Goal: Transaction & Acquisition: Purchase product/service

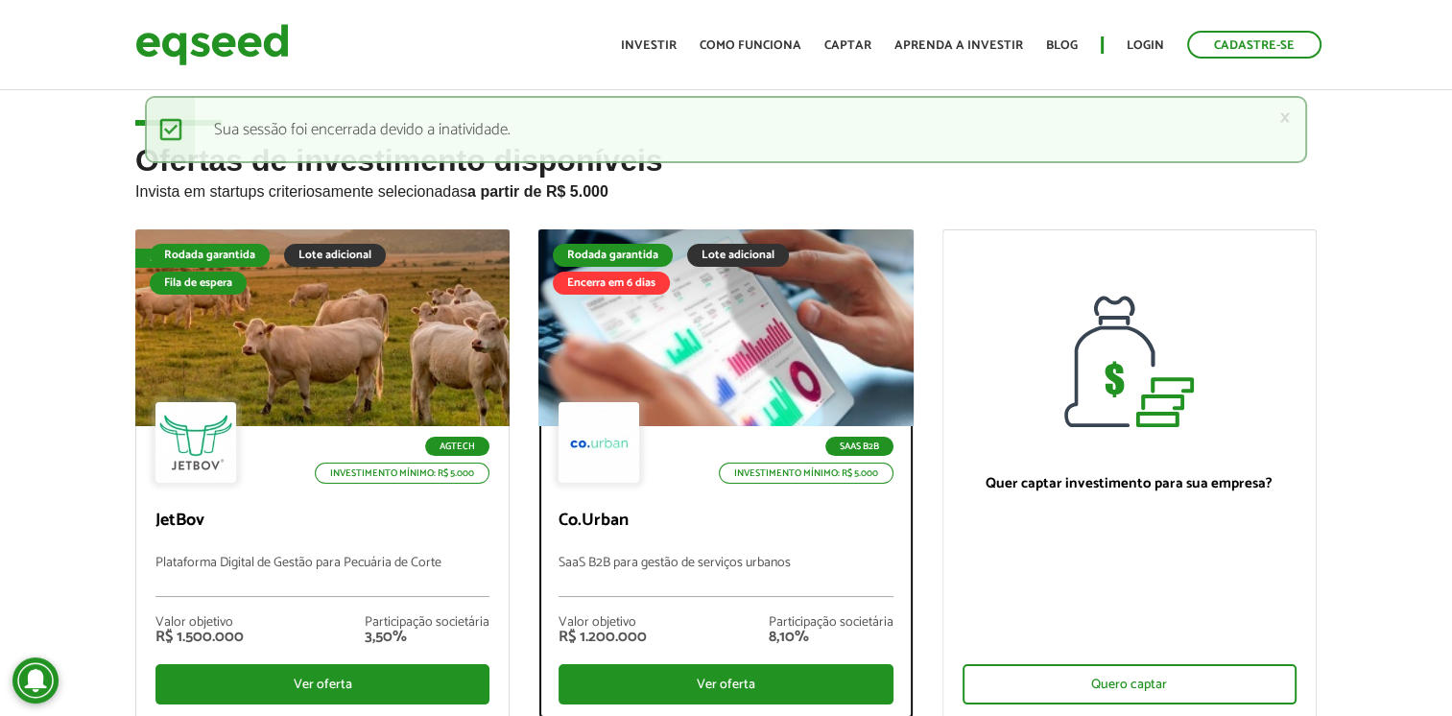
click at [763, 564] on p "SaaS B2B para gestão de serviços urbanos" at bounding box center [726, 576] width 334 height 41
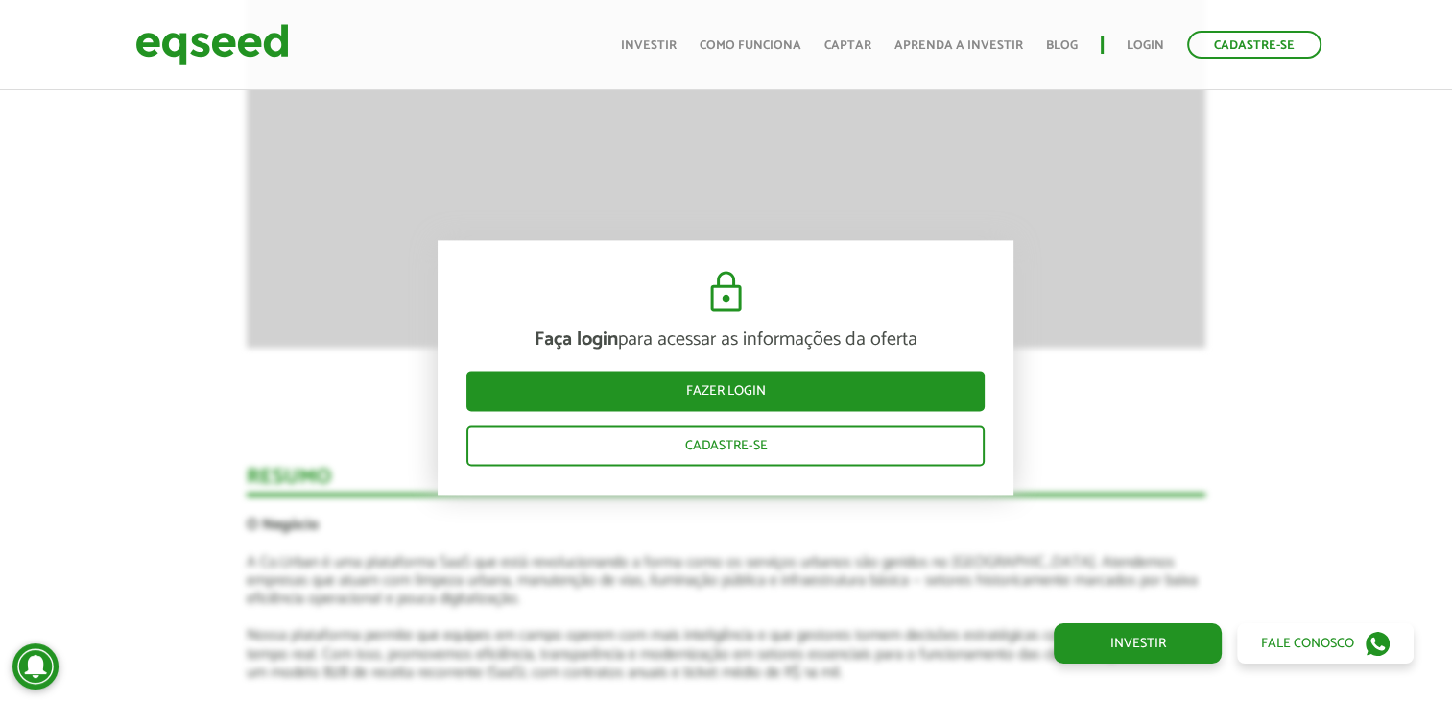
scroll to position [2611, 0]
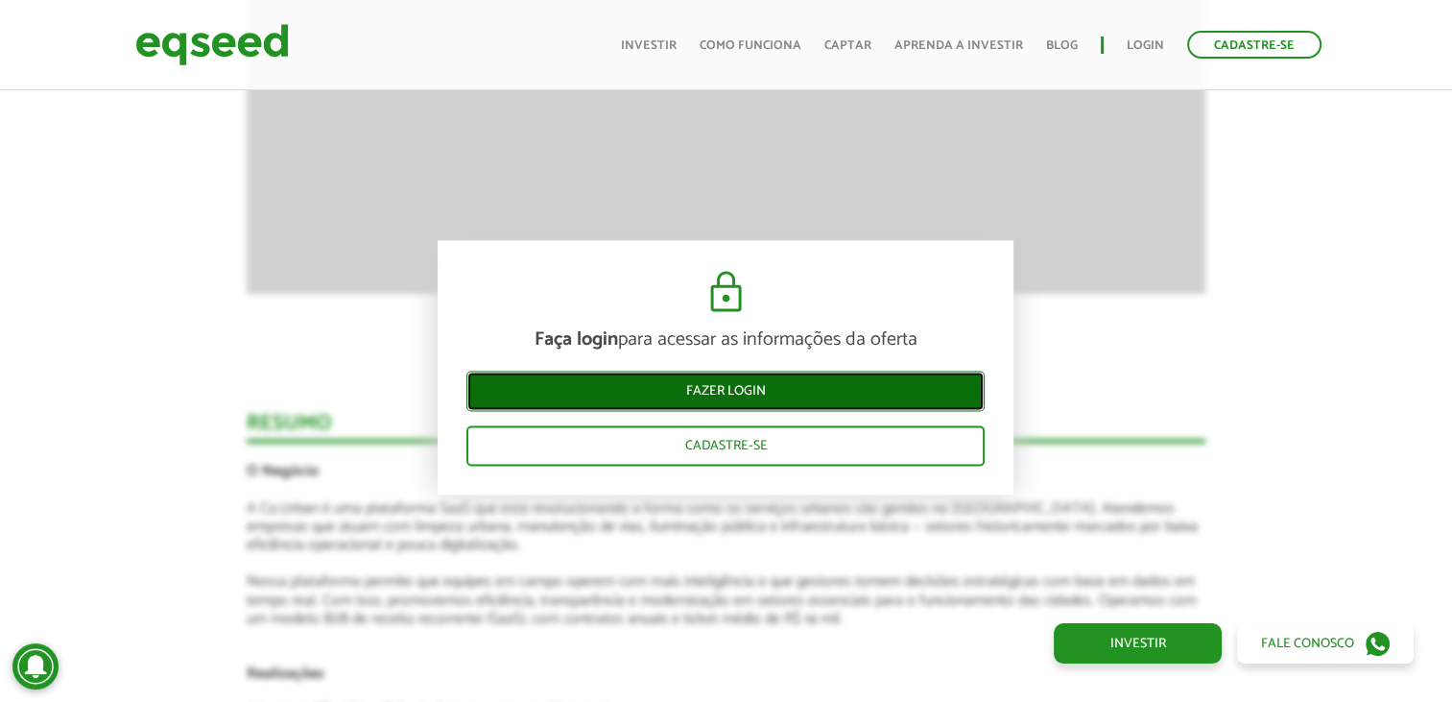
click at [730, 375] on link "Fazer login" at bounding box center [725, 391] width 518 height 40
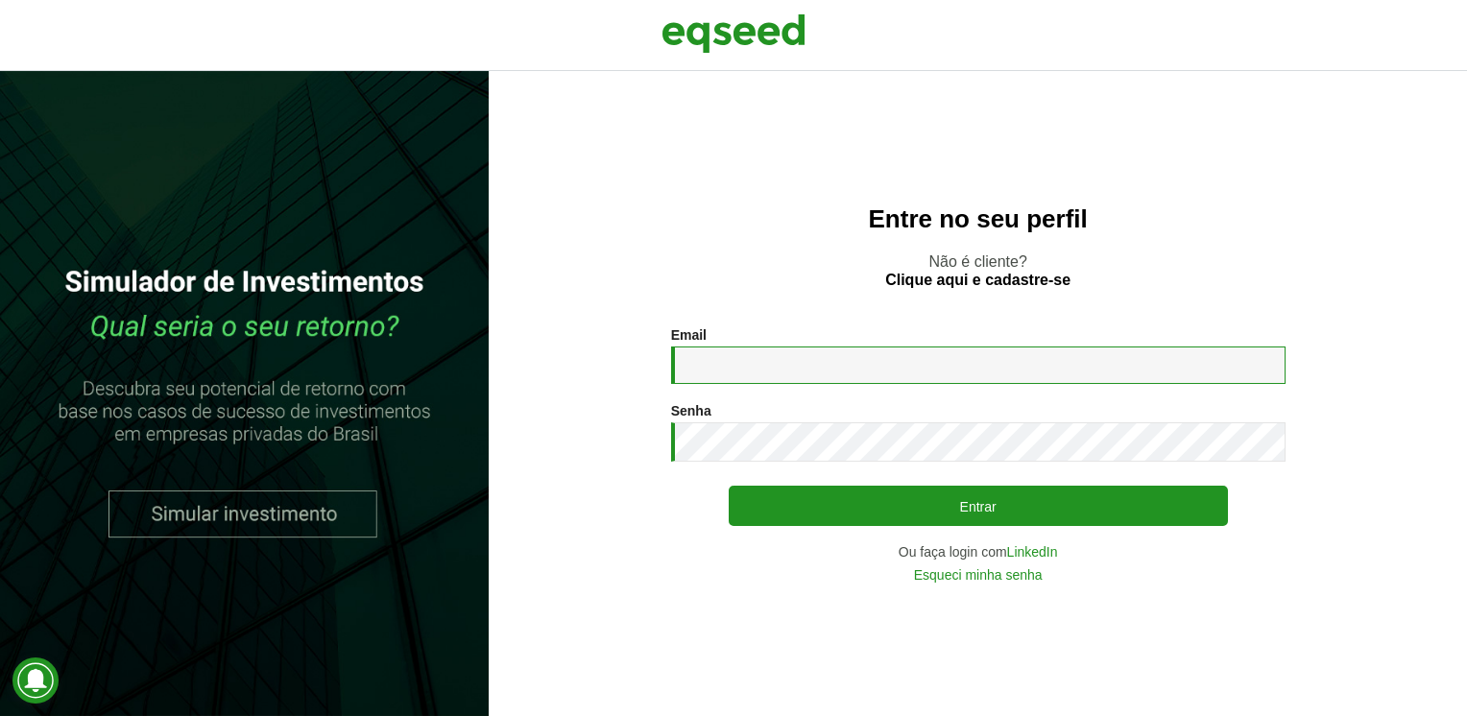
click at [813, 370] on input "Email *" at bounding box center [978, 365] width 614 height 37
type input "**********"
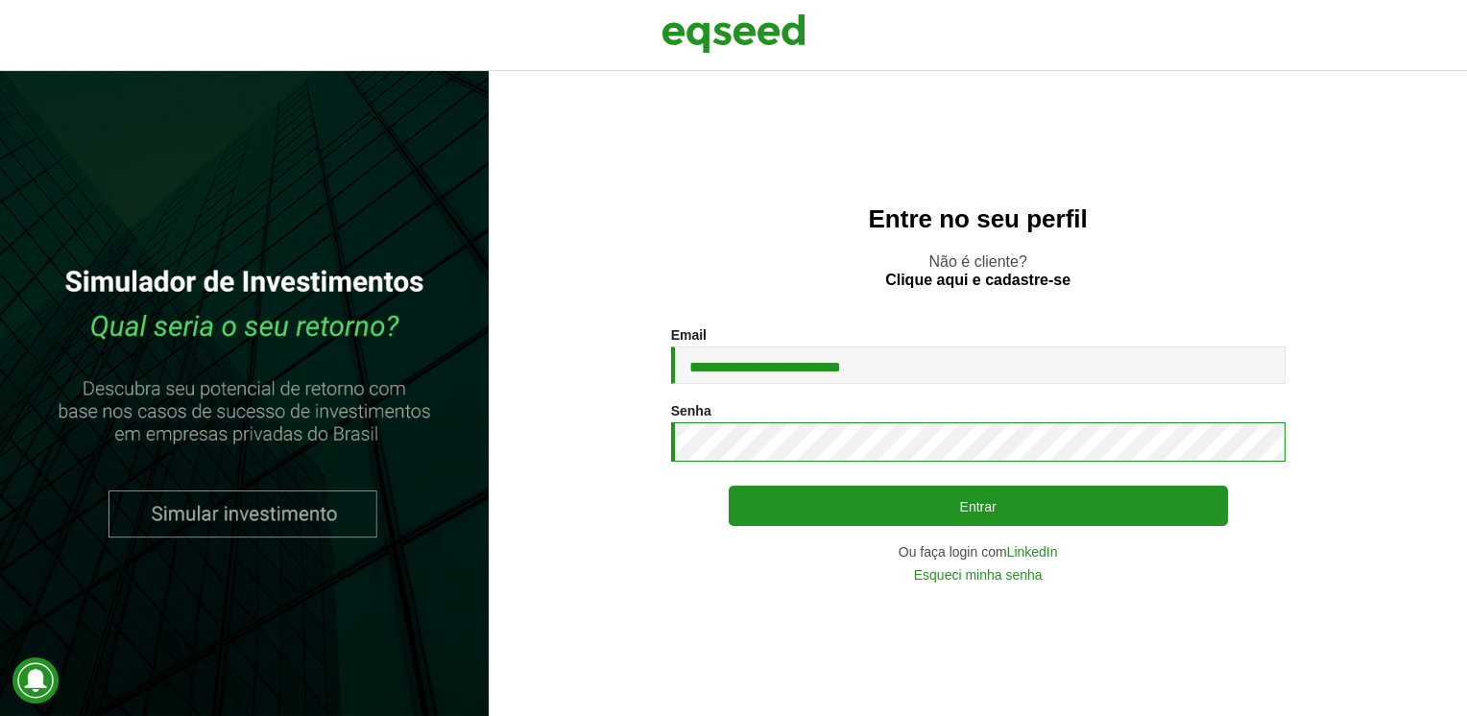
click at [729, 486] on button "Entrar" at bounding box center [978, 506] width 499 height 40
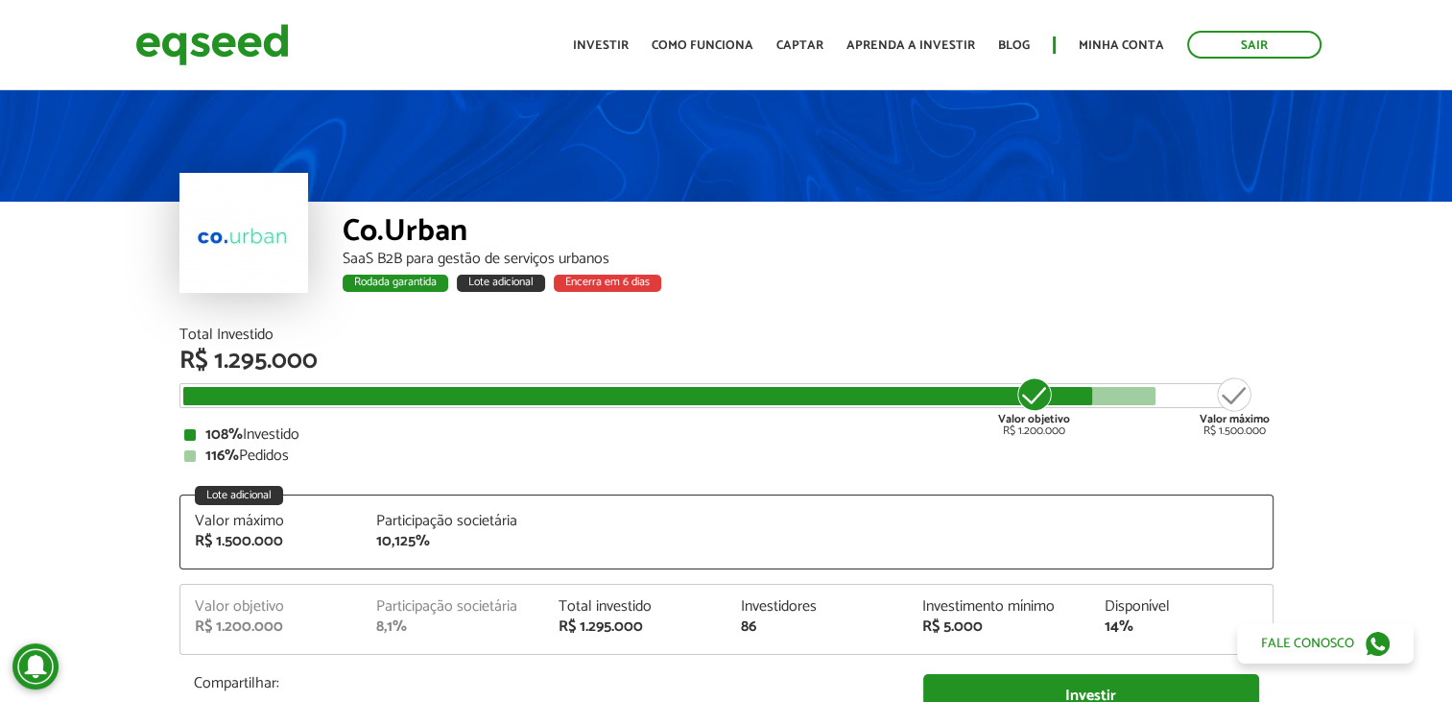
drag, startPoint x: 1451, startPoint y: 32, endPoint x: 1454, endPoint y: 42, distance: 10.9
click at [1451, 33] on html "Sair Toggle navigation Toggle navigation Início Investir Como funciona" at bounding box center [726, 351] width 1452 height 702
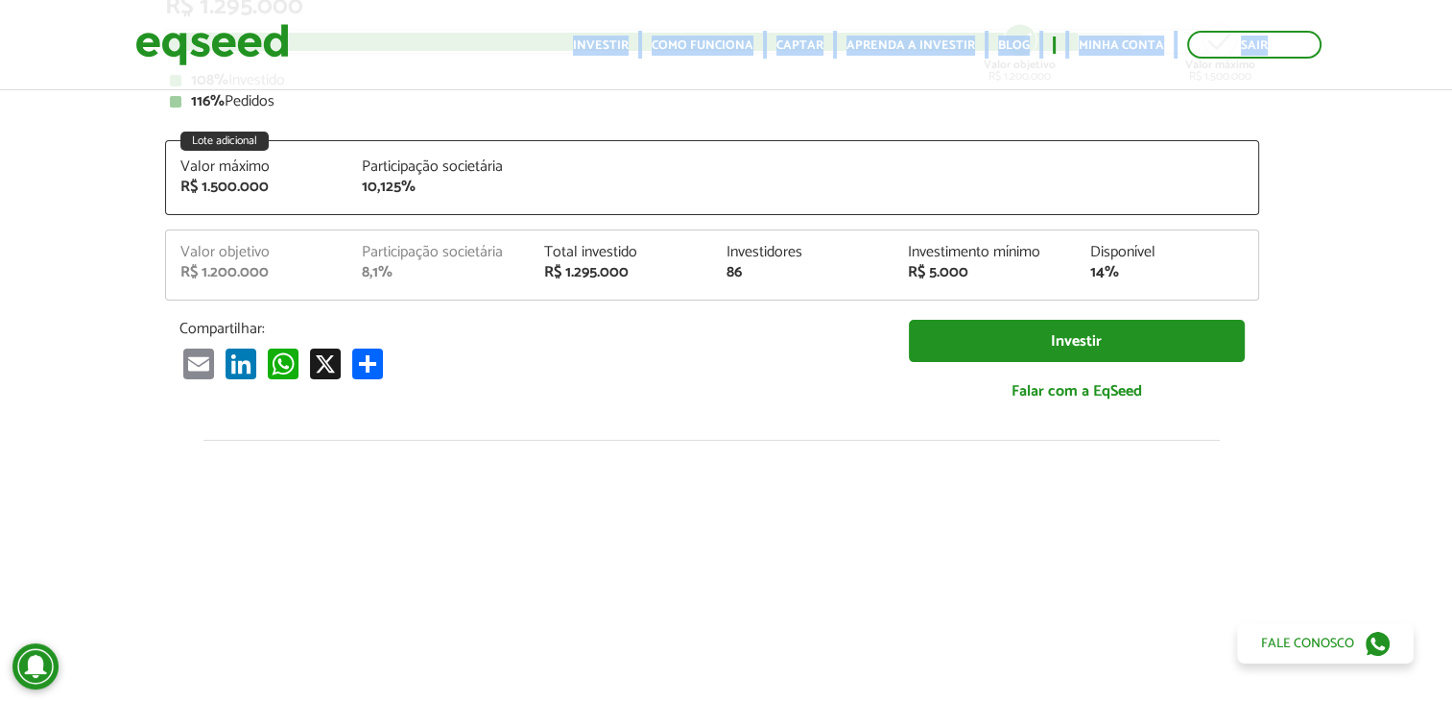
scroll to position [410, 14]
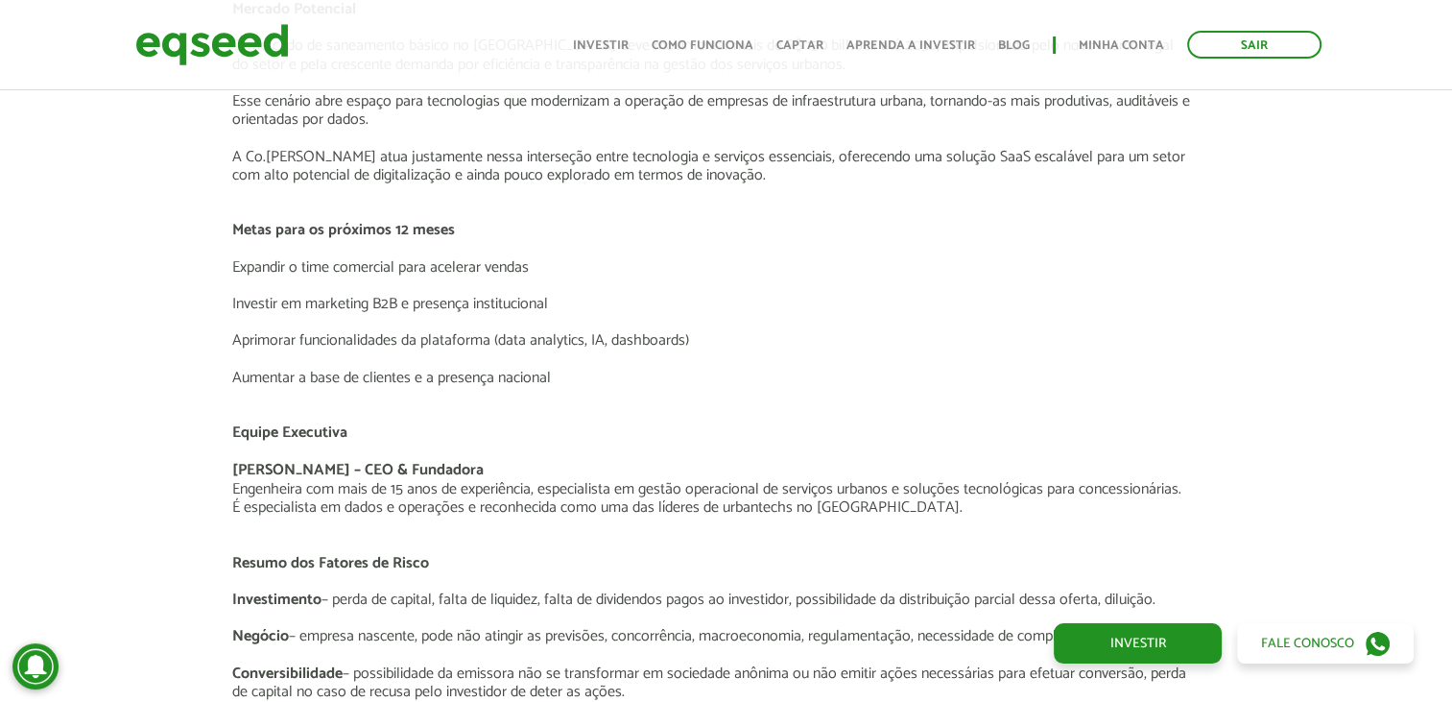
scroll to position [3238, 14]
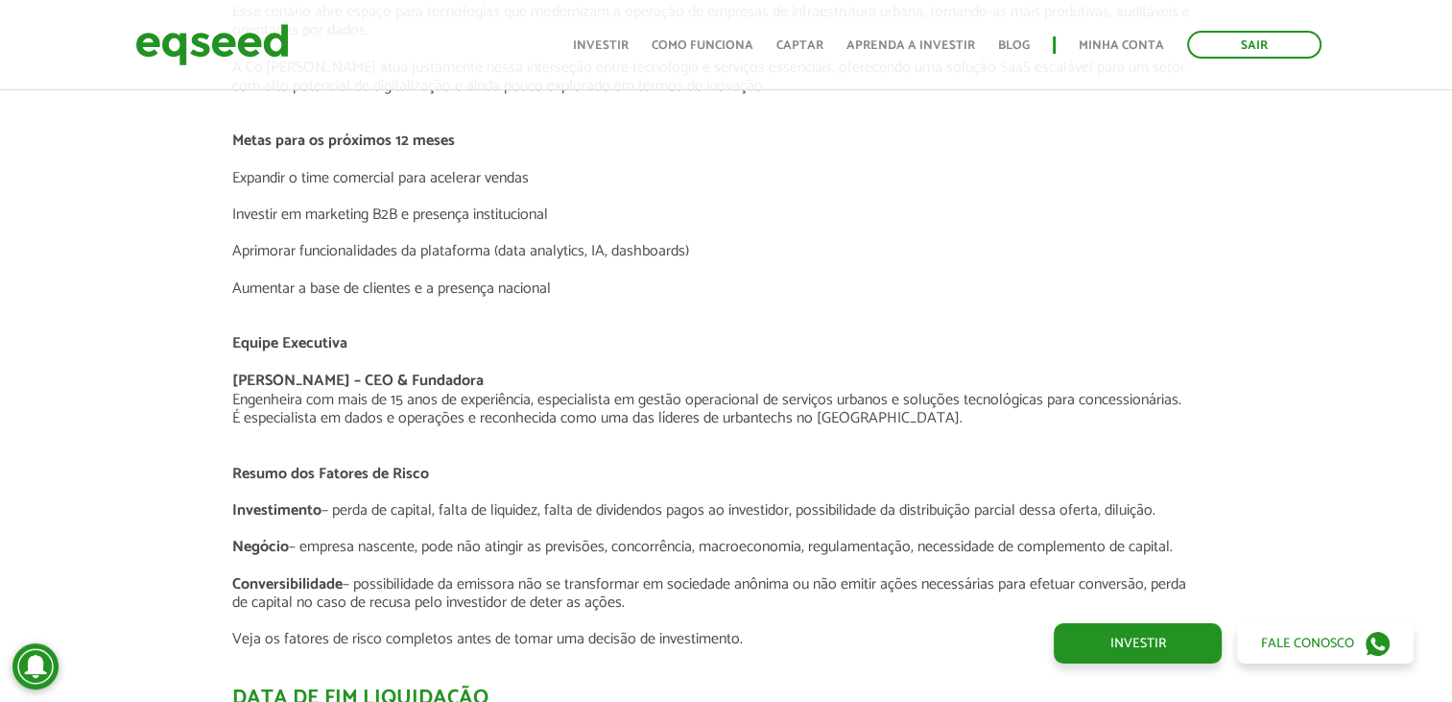
click at [1451, 445] on div "Novidades Análise da oferta Bate-papo sobre a oferta Depoimento Antler | Invest…" at bounding box center [711, 73] width 1481 height 3646
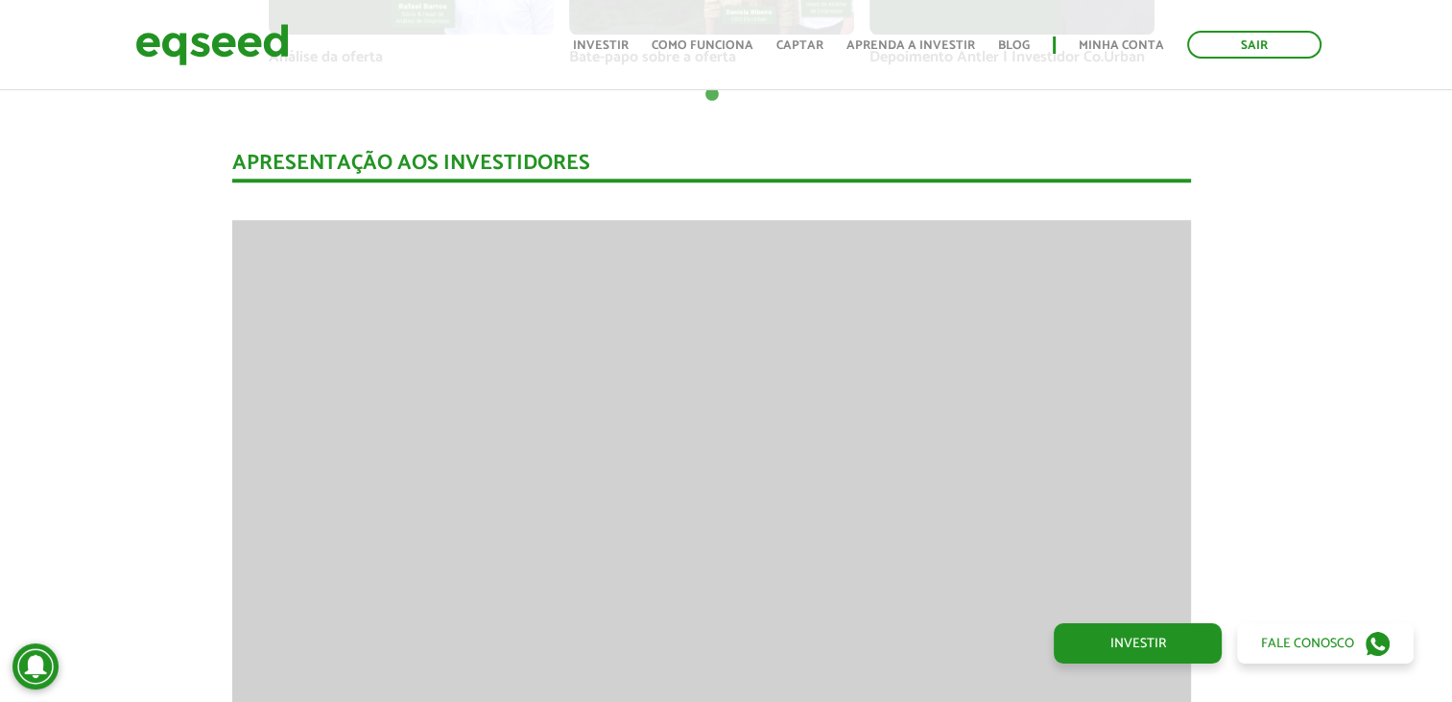
scroll to position [1728, 14]
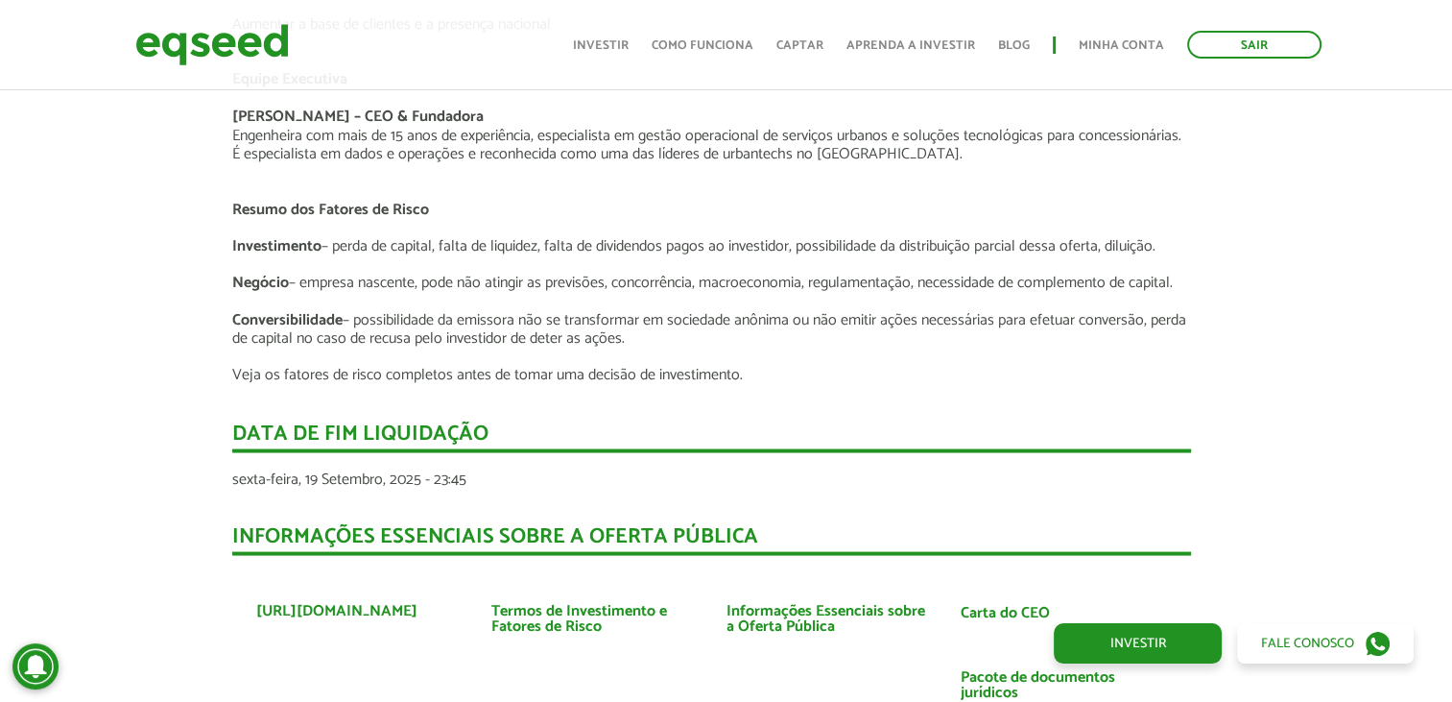
scroll to position [3398, 14]
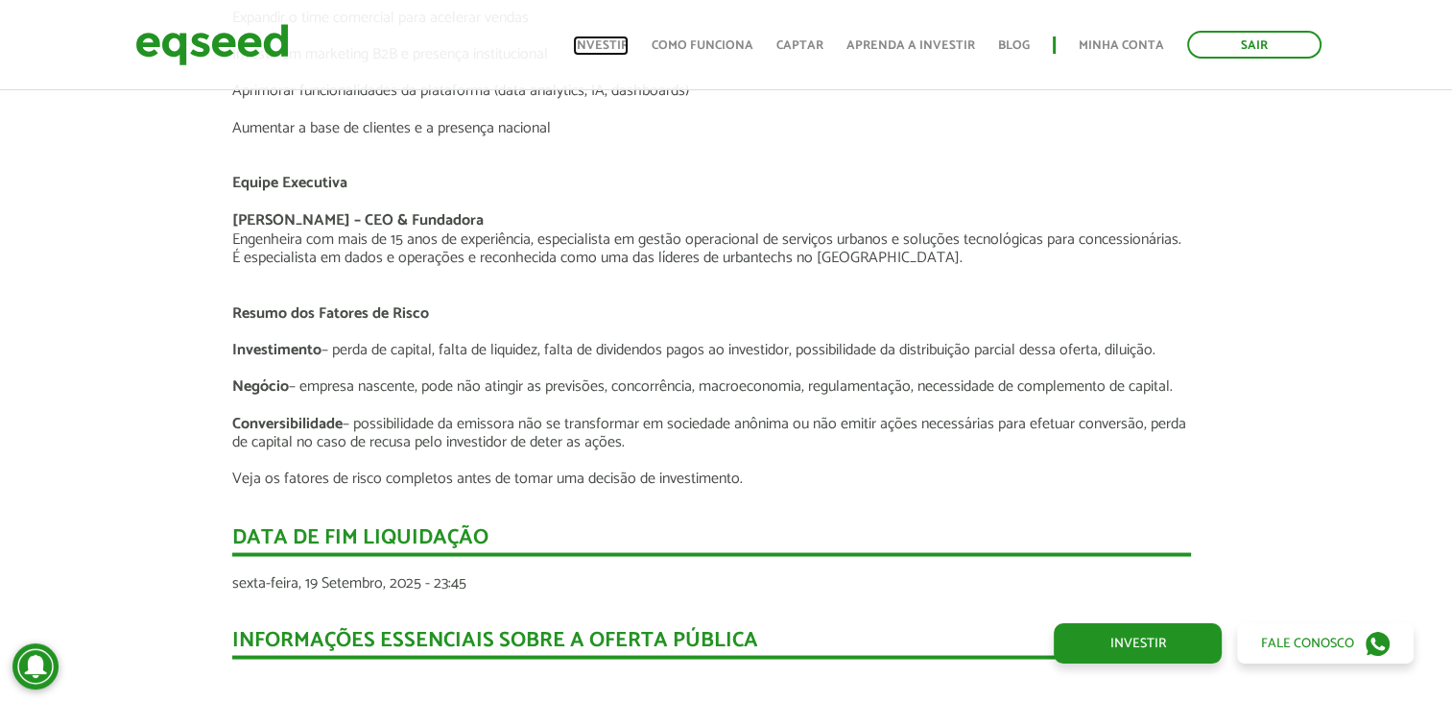
click at [629, 50] on link "Investir" at bounding box center [601, 45] width 56 height 12
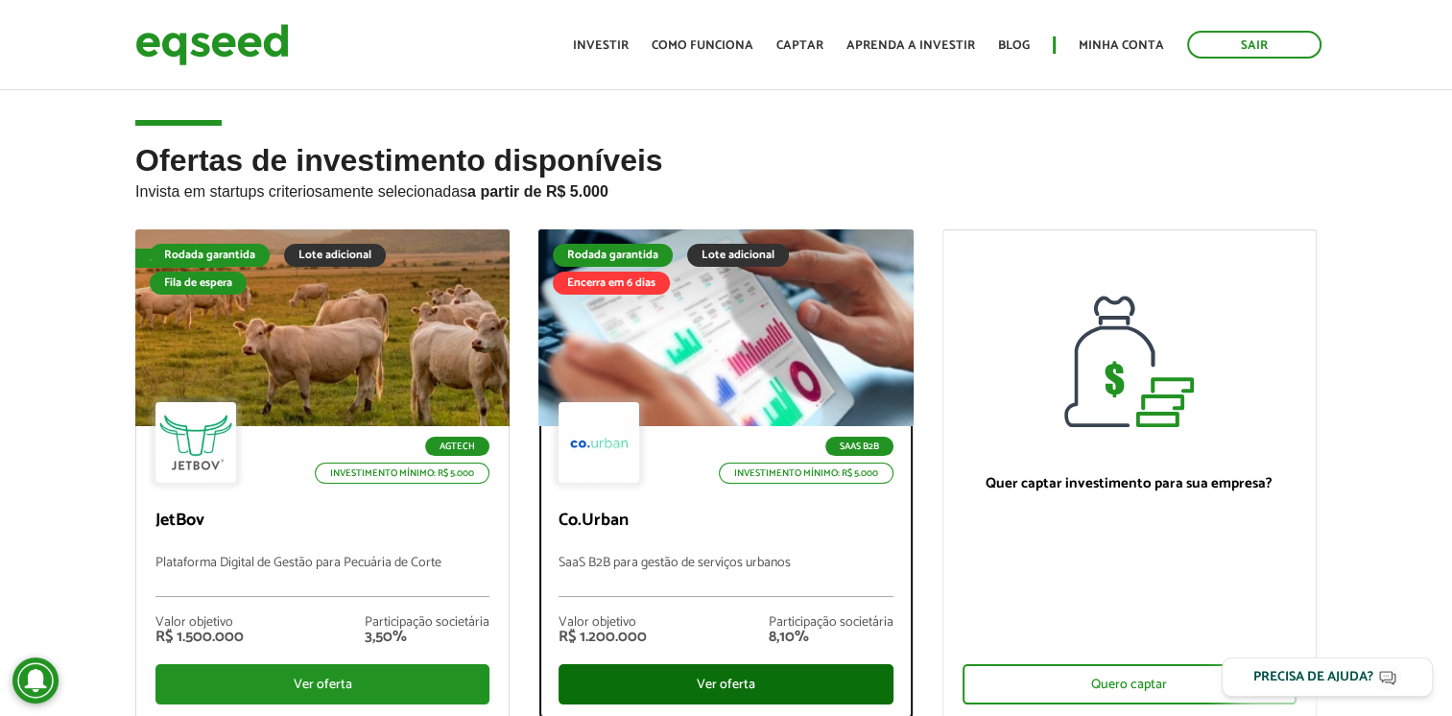
click at [699, 693] on div "Ver oferta" at bounding box center [726, 684] width 334 height 40
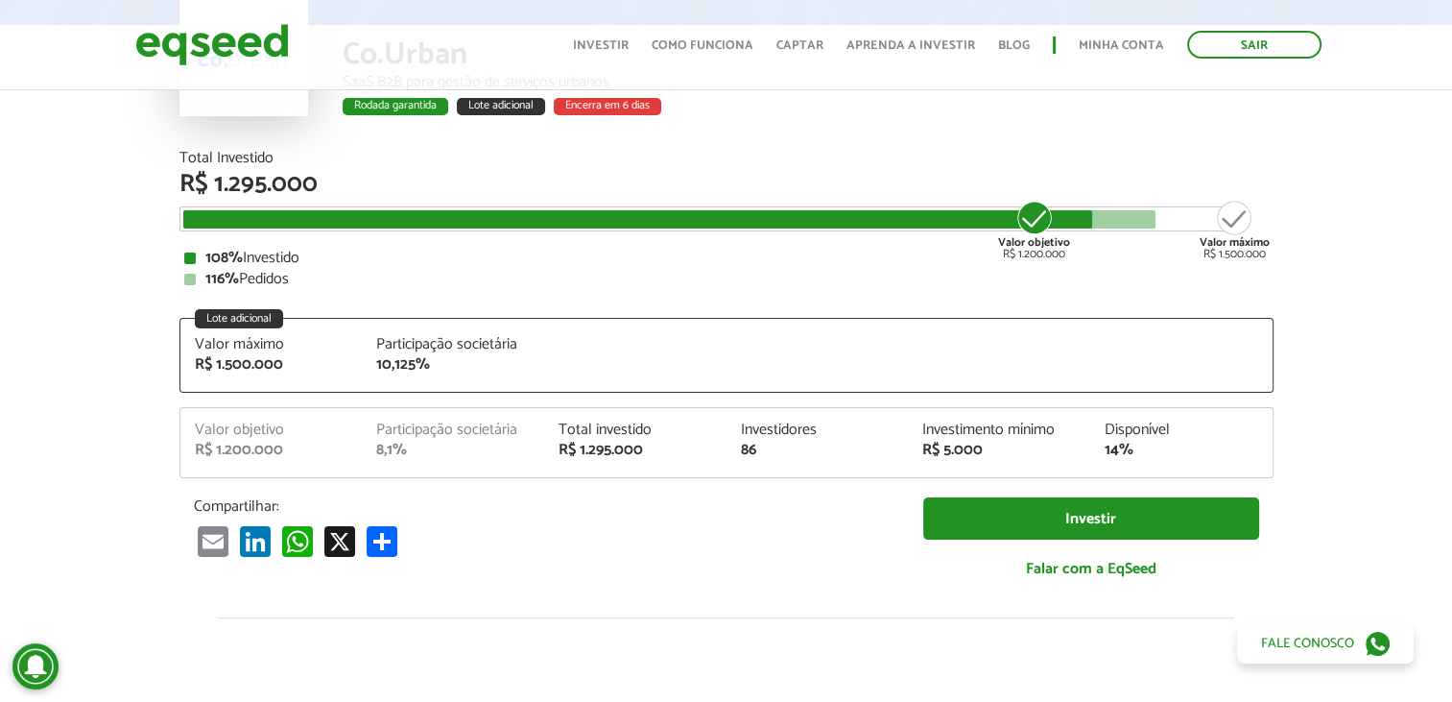
scroll to position [183, 0]
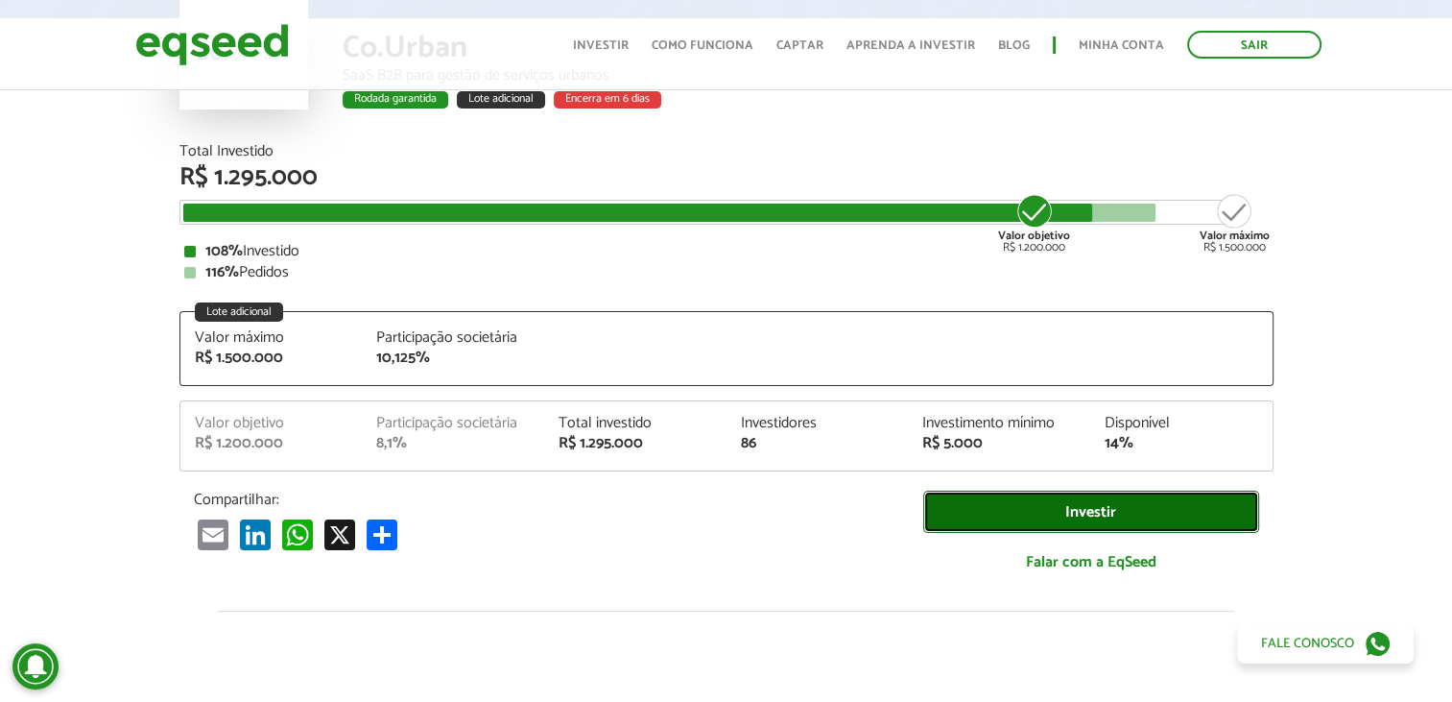
click at [1040, 522] on link "Investir" at bounding box center [1091, 511] width 336 height 43
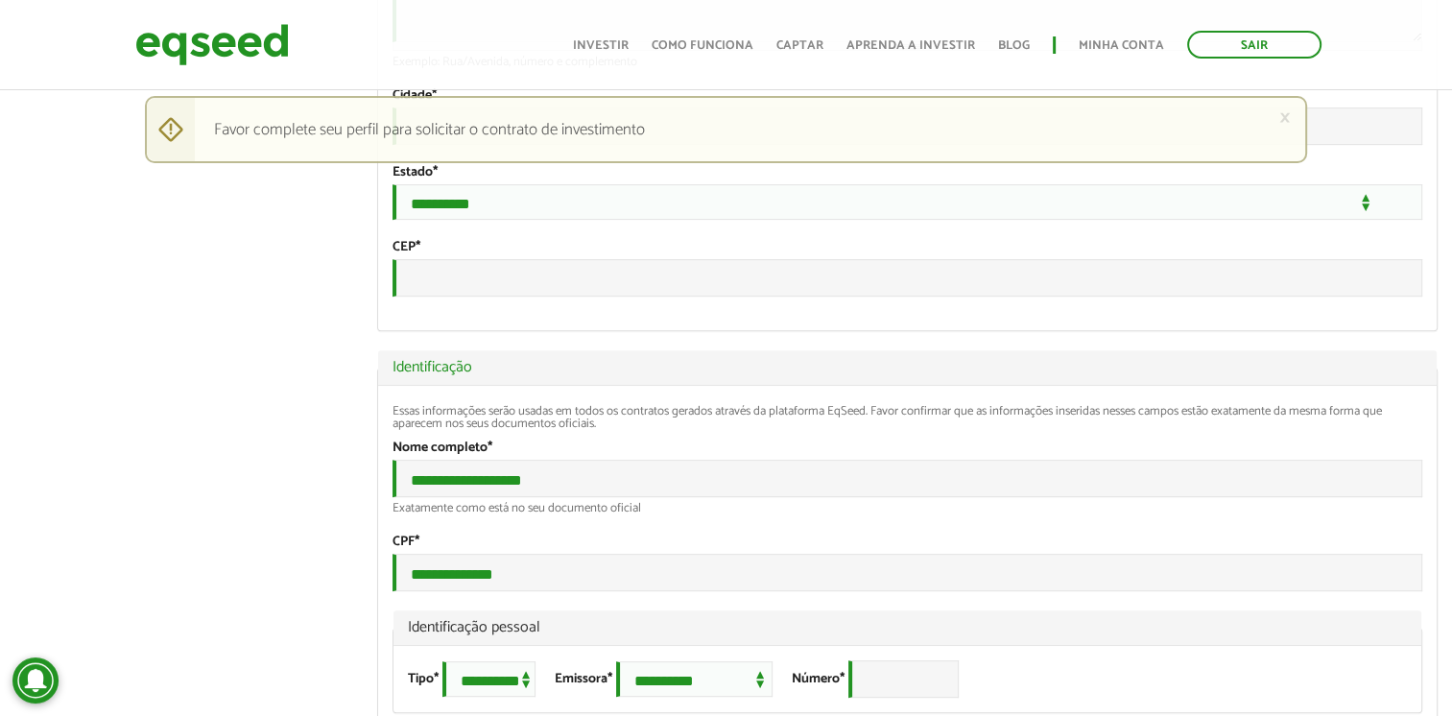
scroll to position [392, 0]
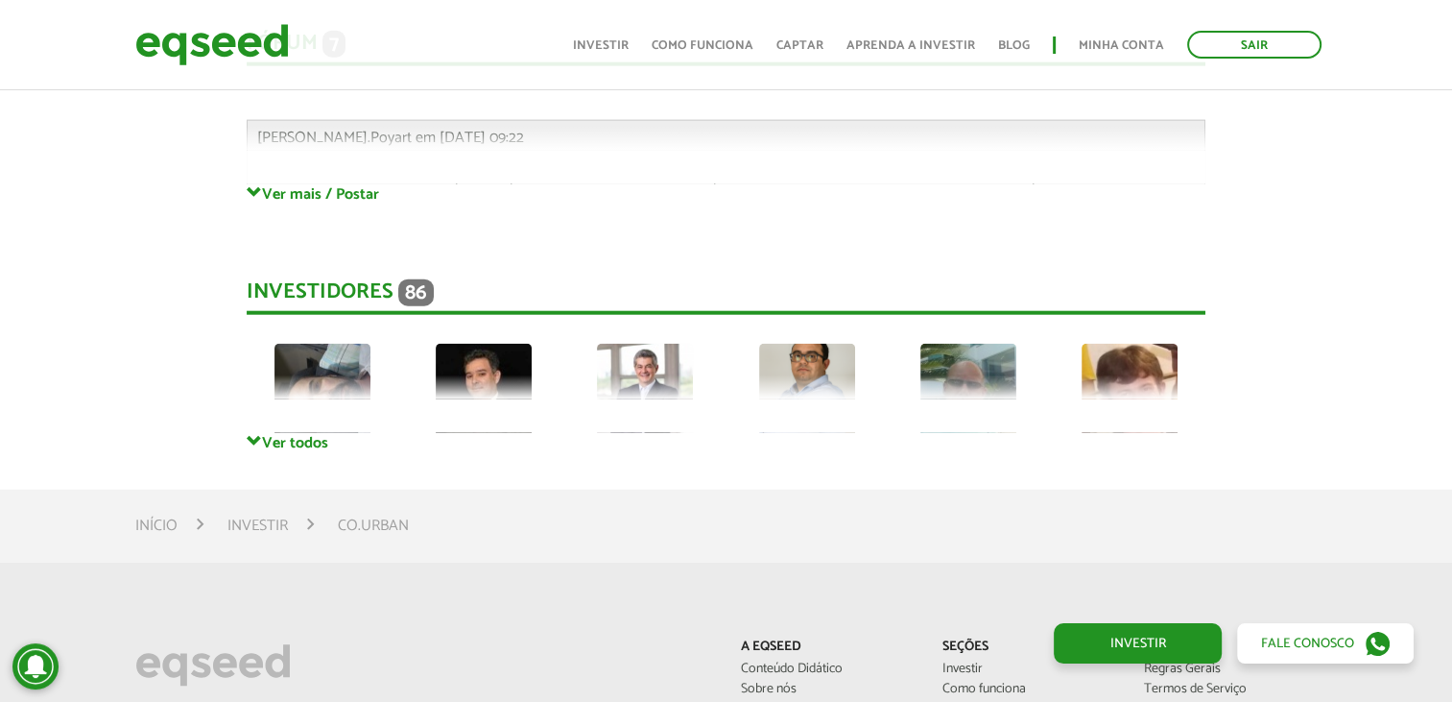
scroll to position [4745, 0]
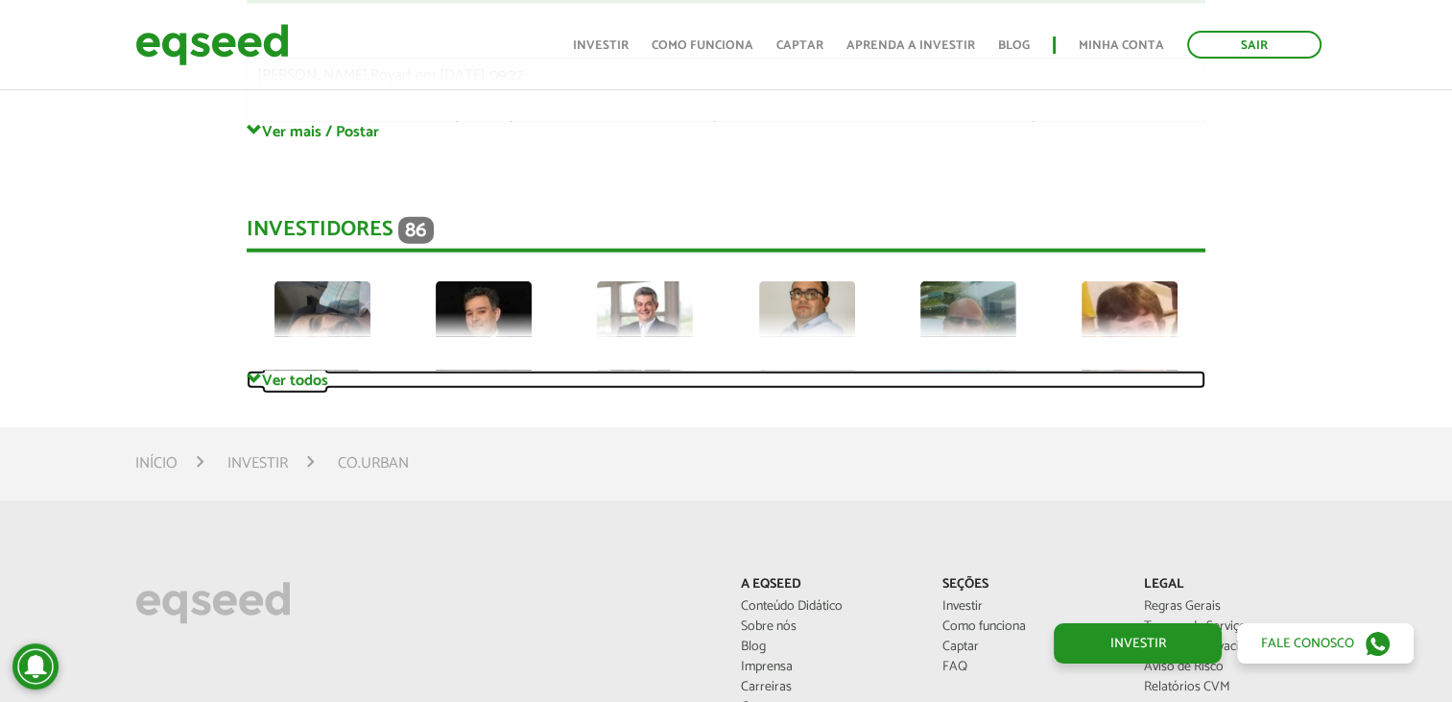
click at [266, 382] on link "Ver todos" at bounding box center [726, 380] width 959 height 18
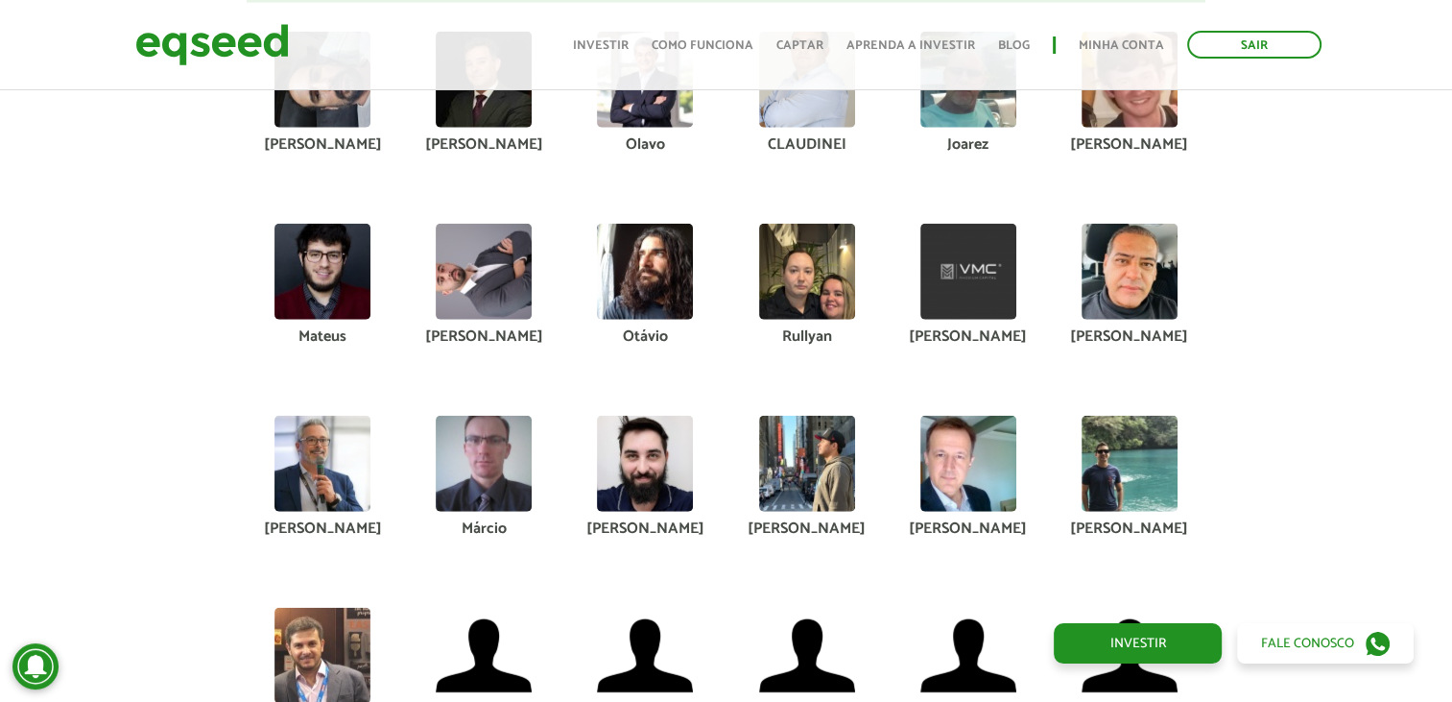
scroll to position [4709, 0]
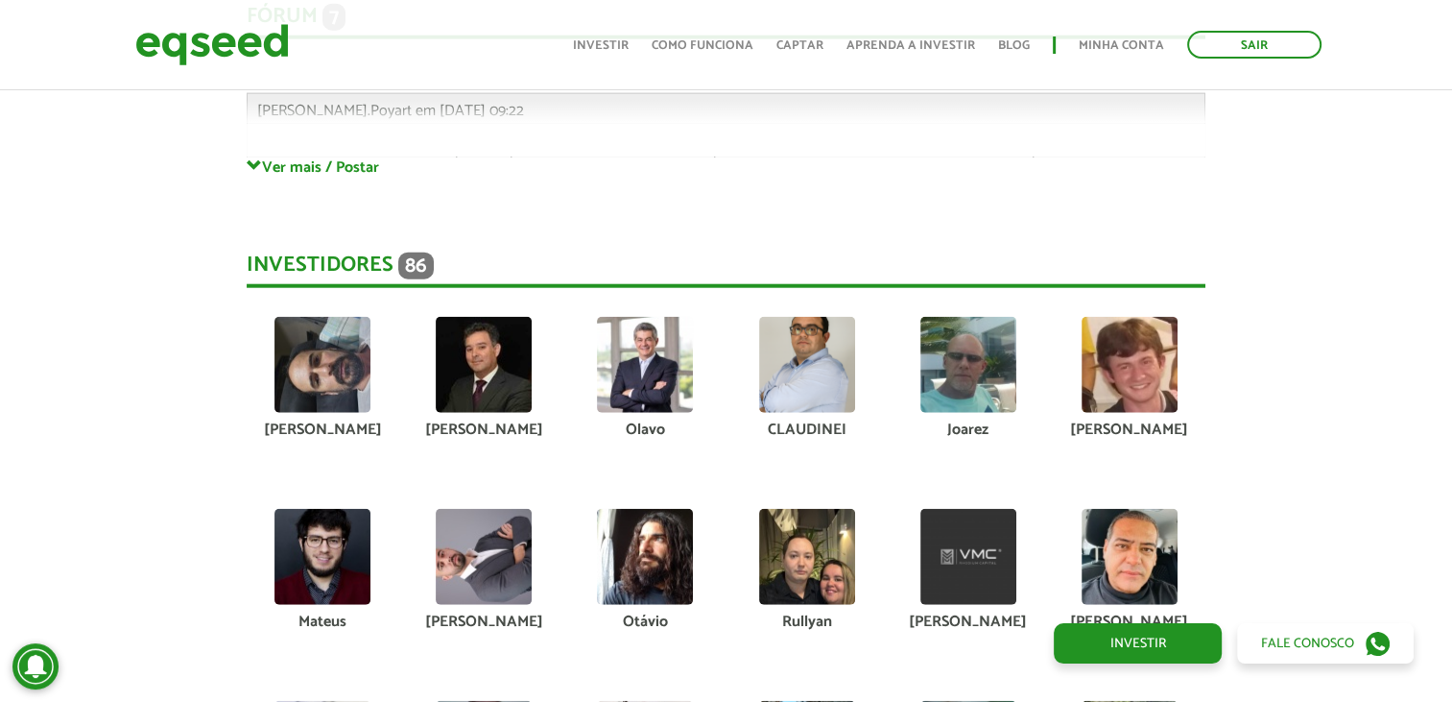
click at [323, 431] on div "[PERSON_NAME]" at bounding box center [322, 429] width 132 height 15
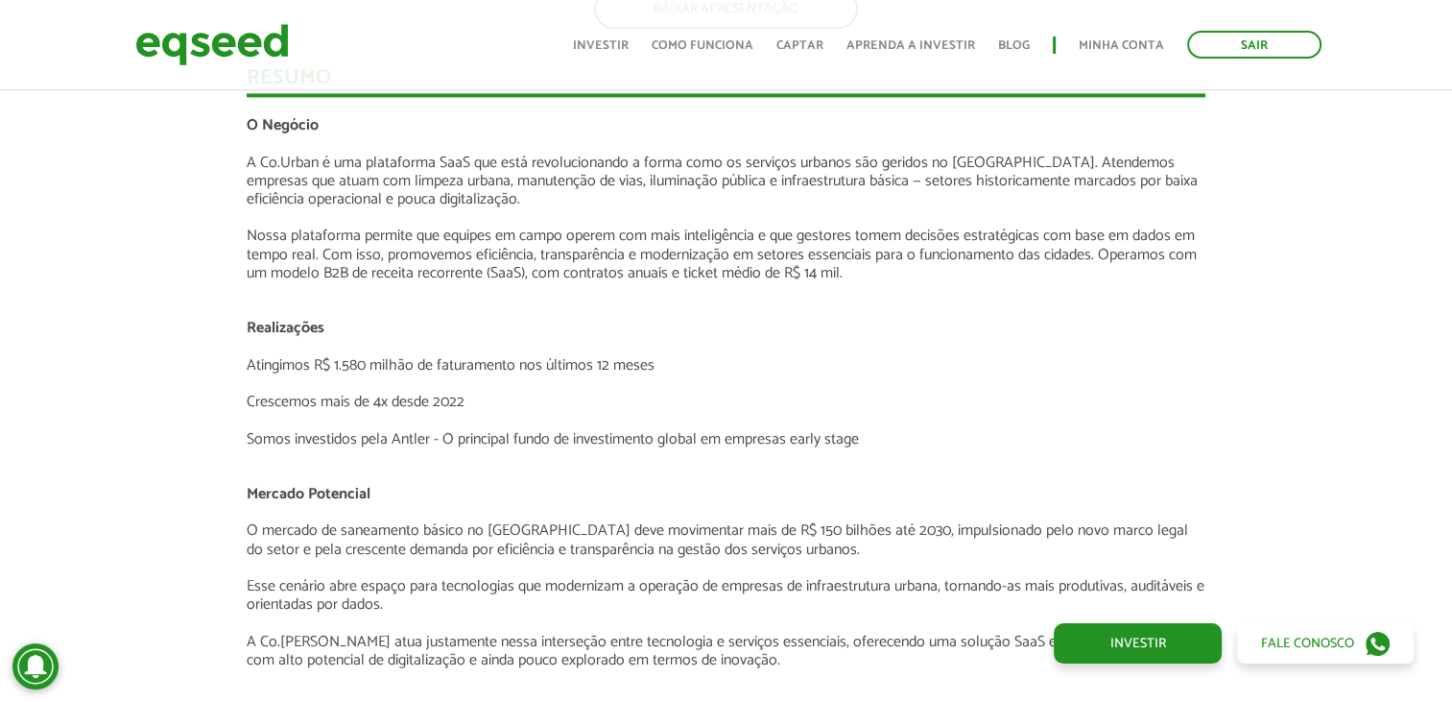
scroll to position [2458, 0]
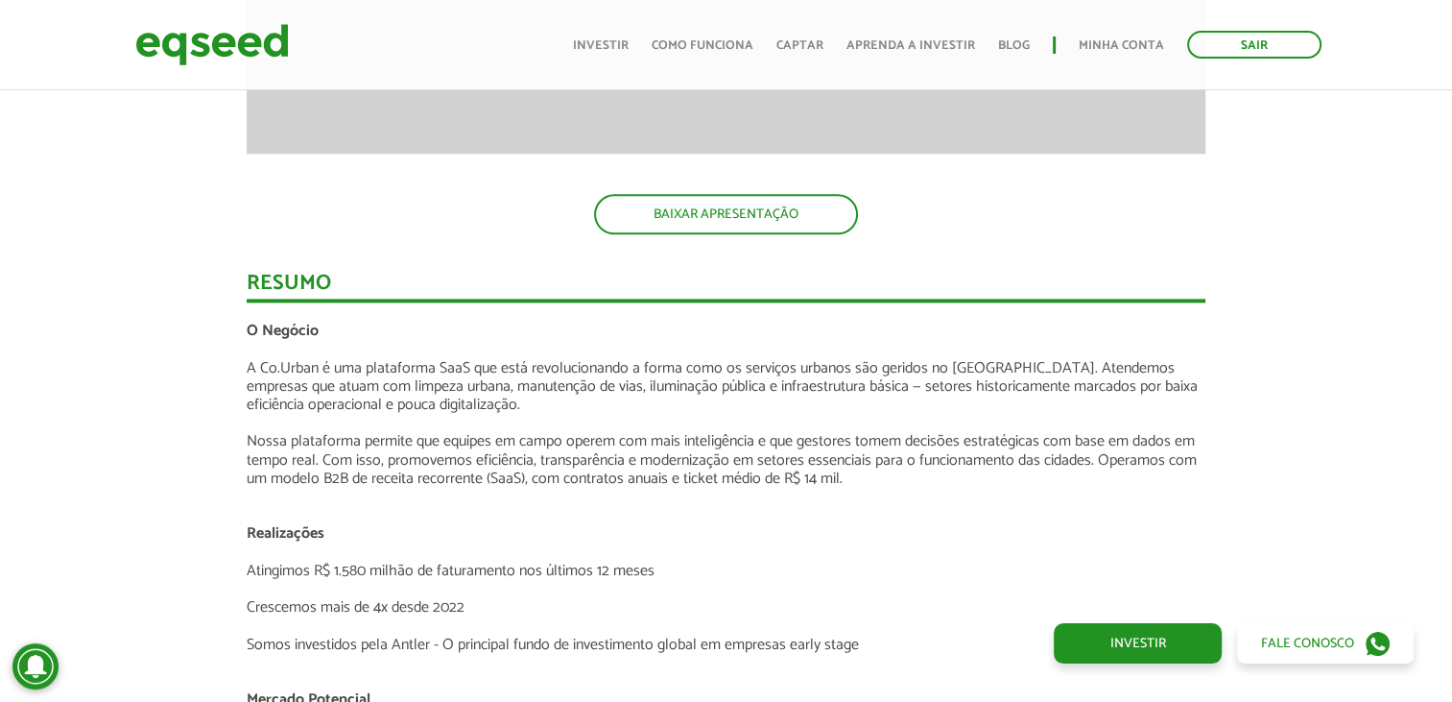
drag, startPoint x: 1448, startPoint y: 190, endPoint x: 1453, endPoint y: 181, distance: 9.9
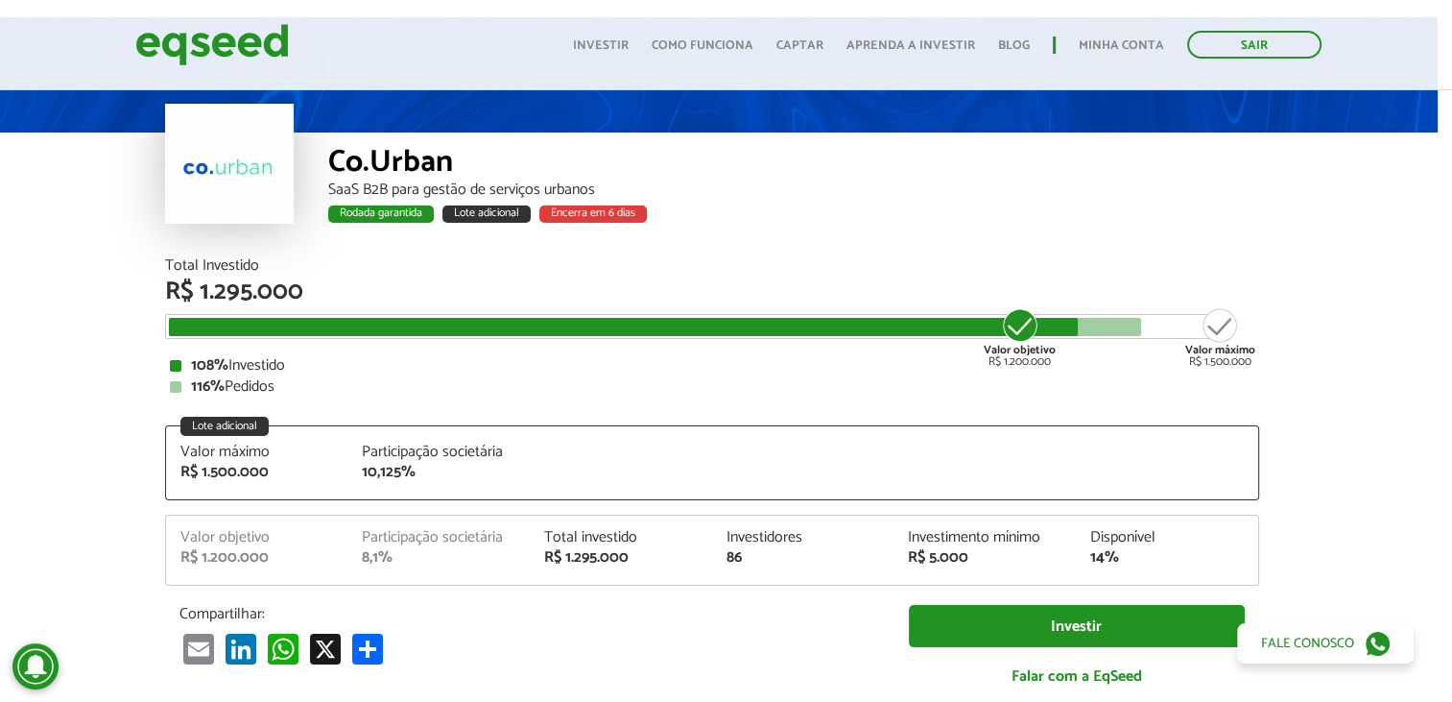
scroll to position [49, 14]
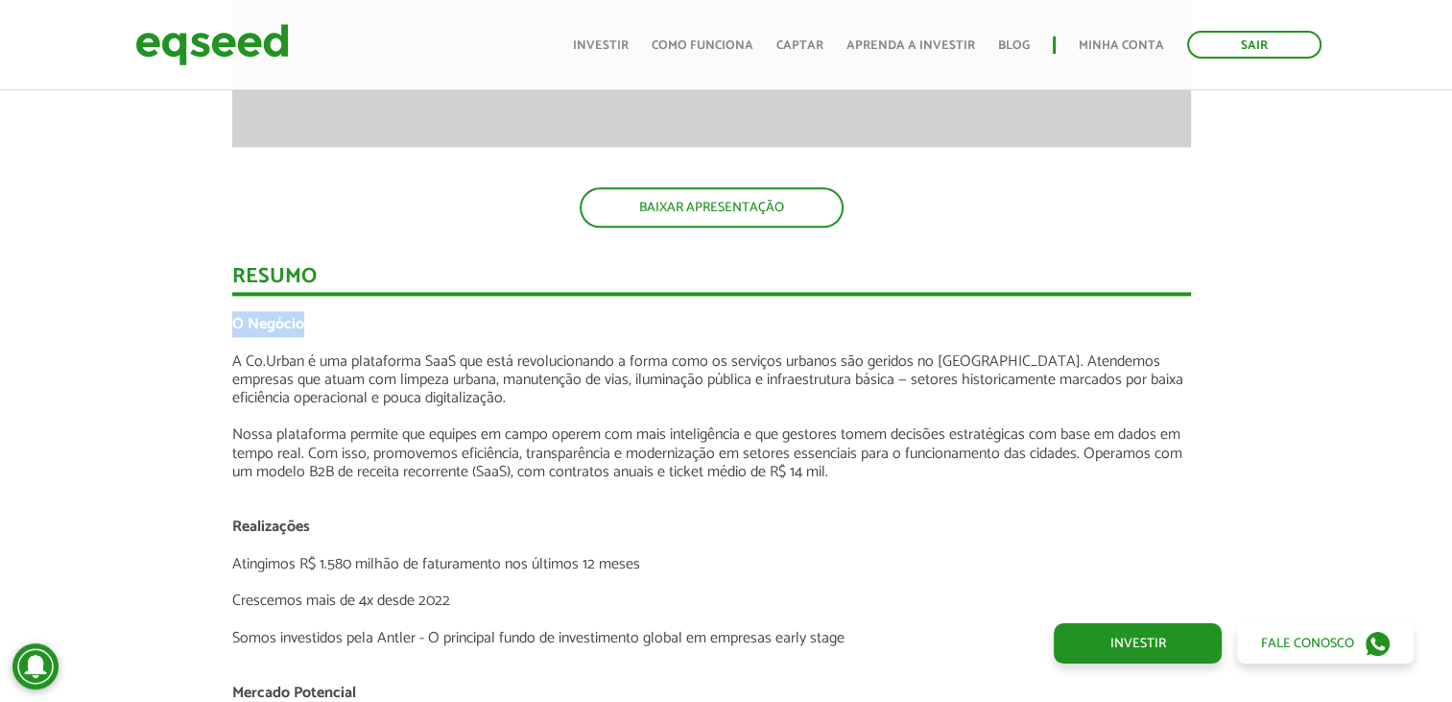
drag, startPoint x: 1448, startPoint y: 245, endPoint x: 1466, endPoint y: 227, distance: 25.1
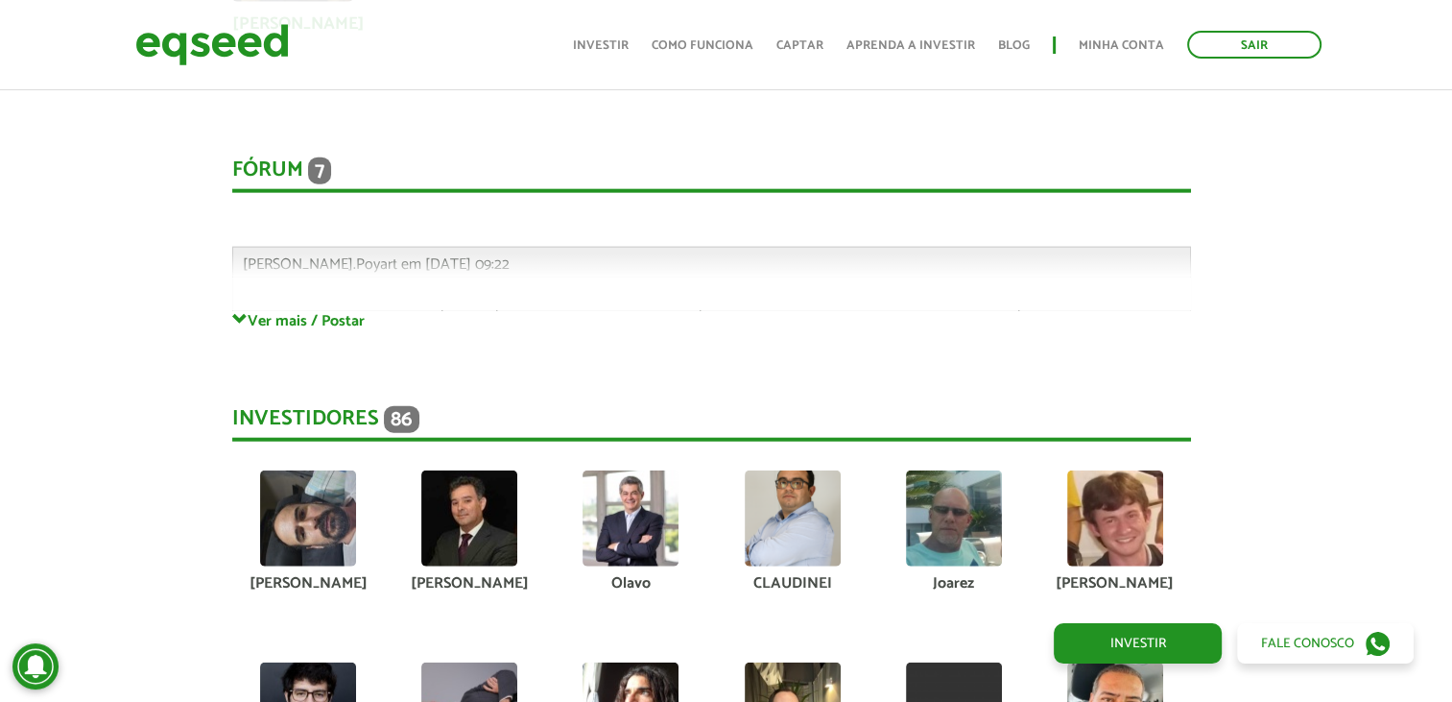
scroll to position [4565, 14]
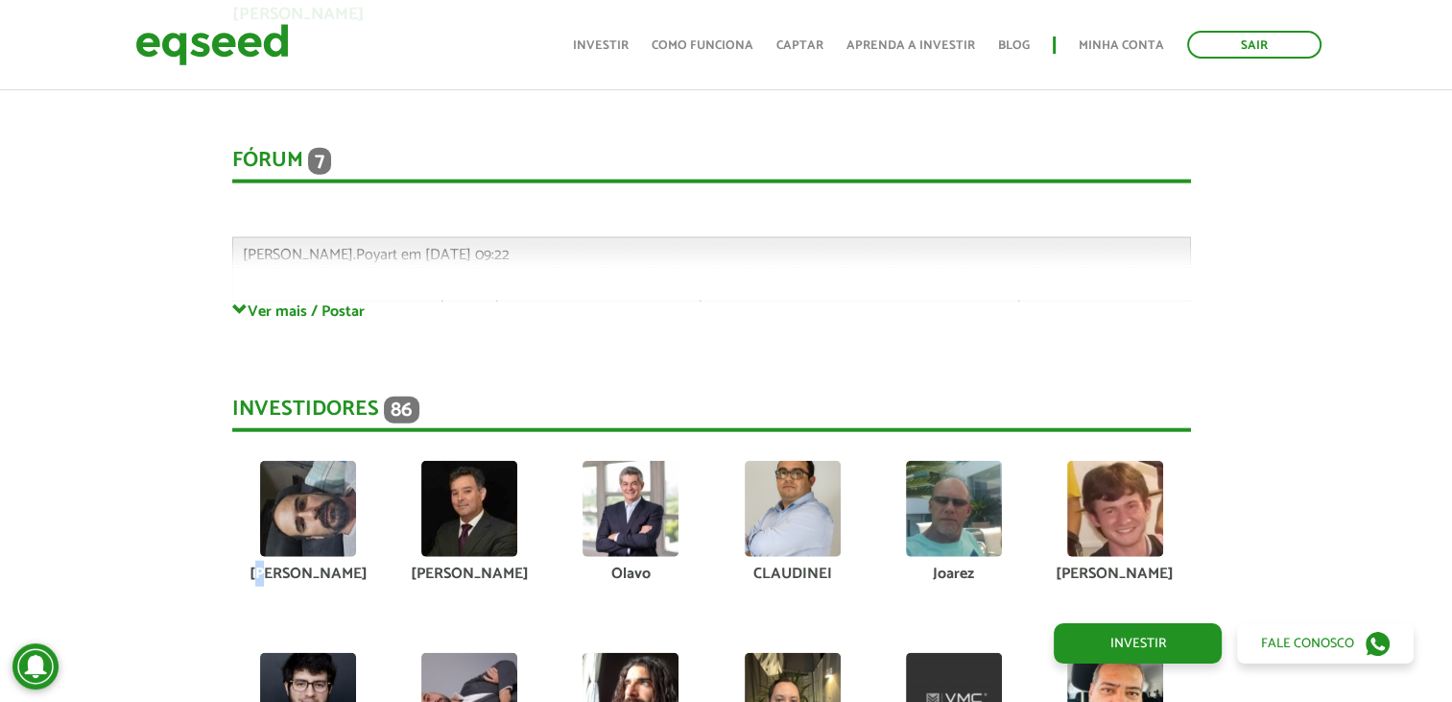
click at [299, 566] on div "[PERSON_NAME]" at bounding box center [308, 573] width 132 height 15
click at [325, 527] on img at bounding box center [308, 509] width 96 height 96
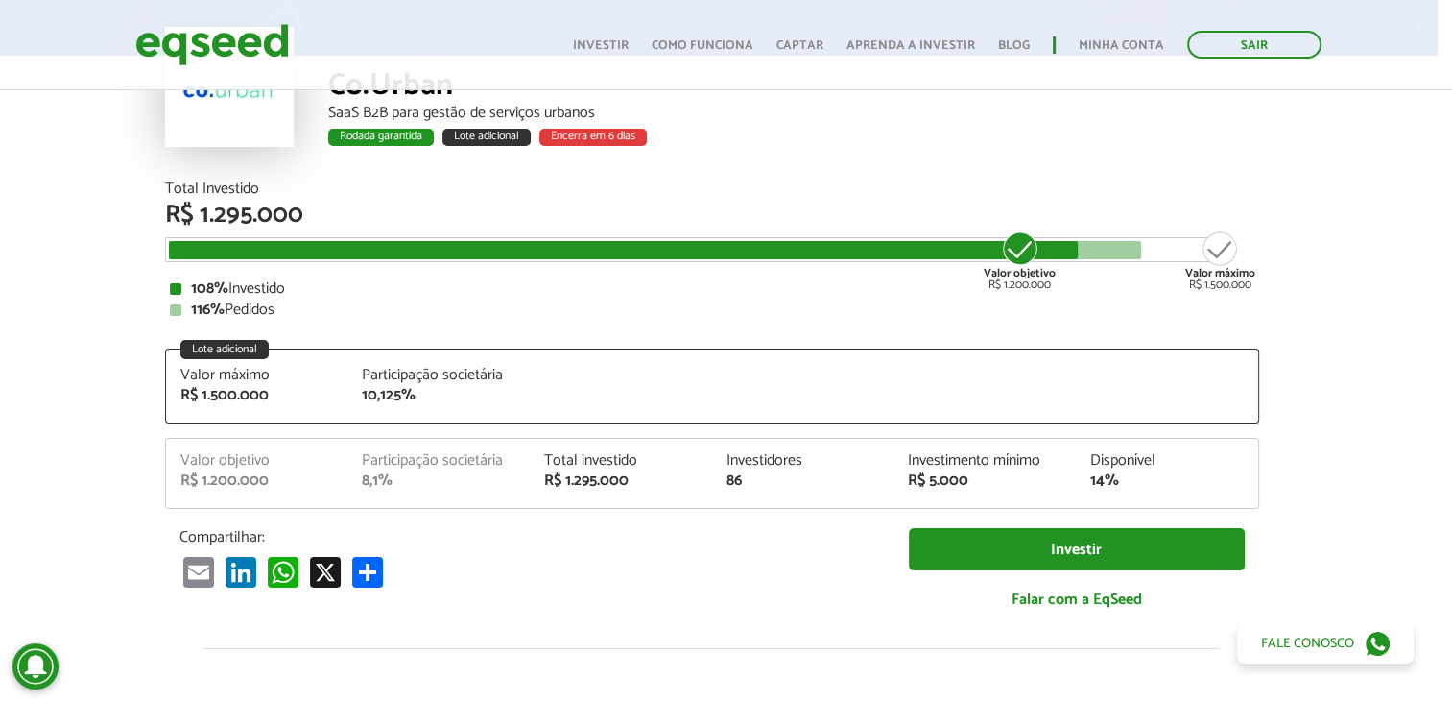
scroll to position [135, 14]
